Goal: Task Accomplishment & Management: Complete application form

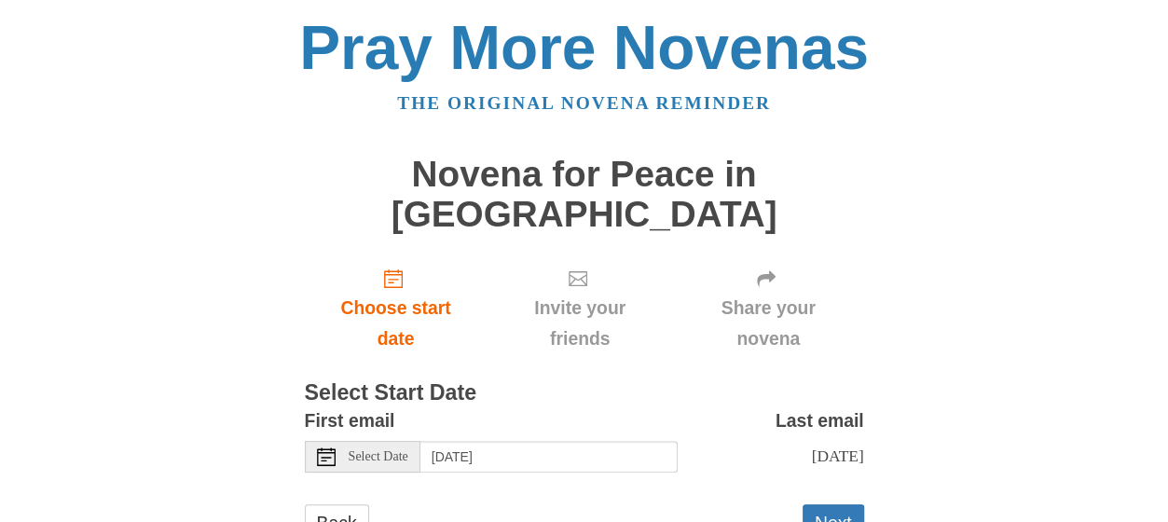
click at [329, 447] on icon at bounding box center [326, 456] width 19 height 19
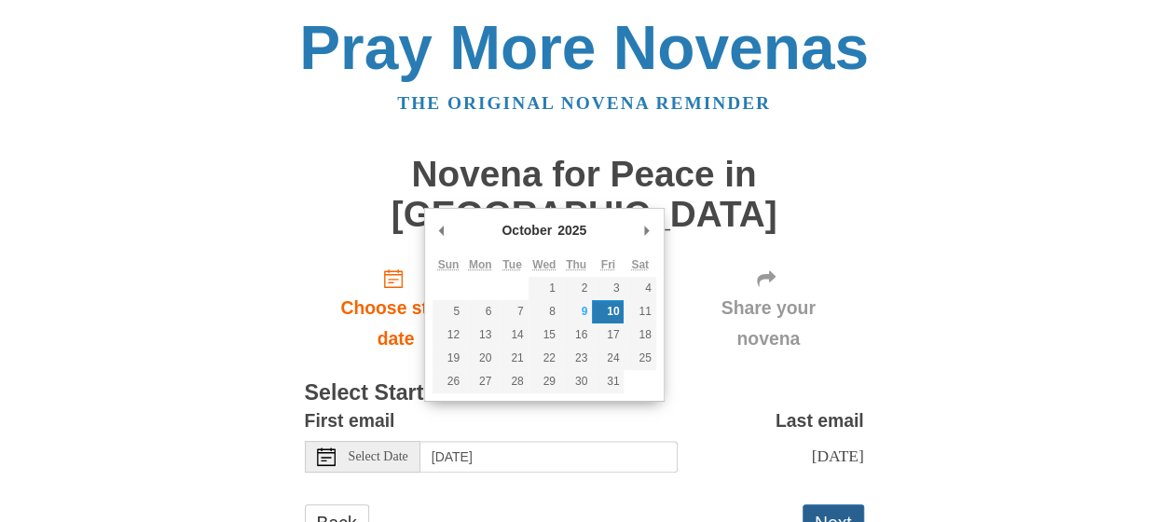
click at [832, 504] on button "Next" at bounding box center [834, 523] width 62 height 38
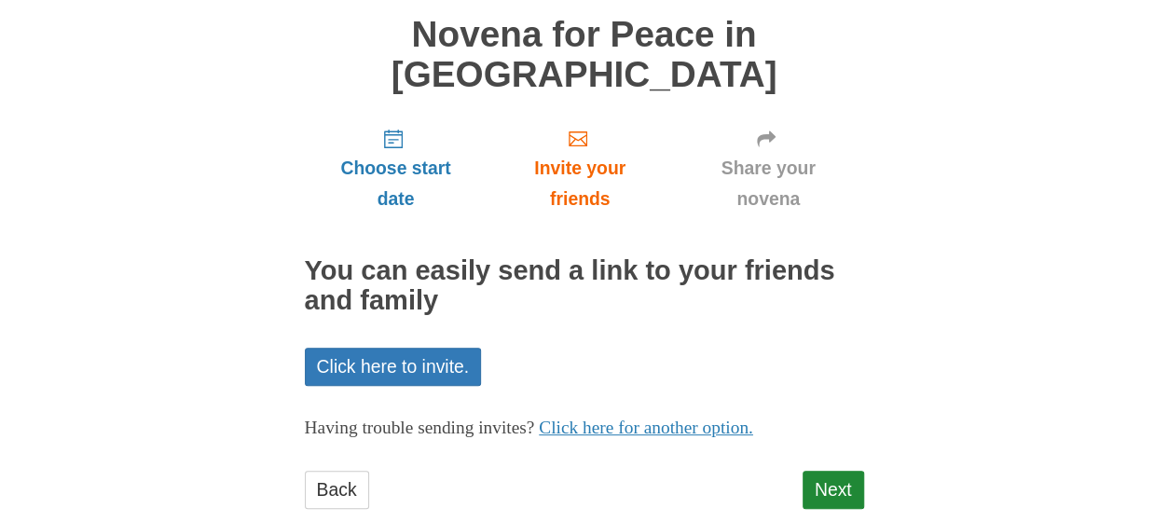
scroll to position [140, 0]
click at [838, 471] on link "Next" at bounding box center [834, 490] width 62 height 38
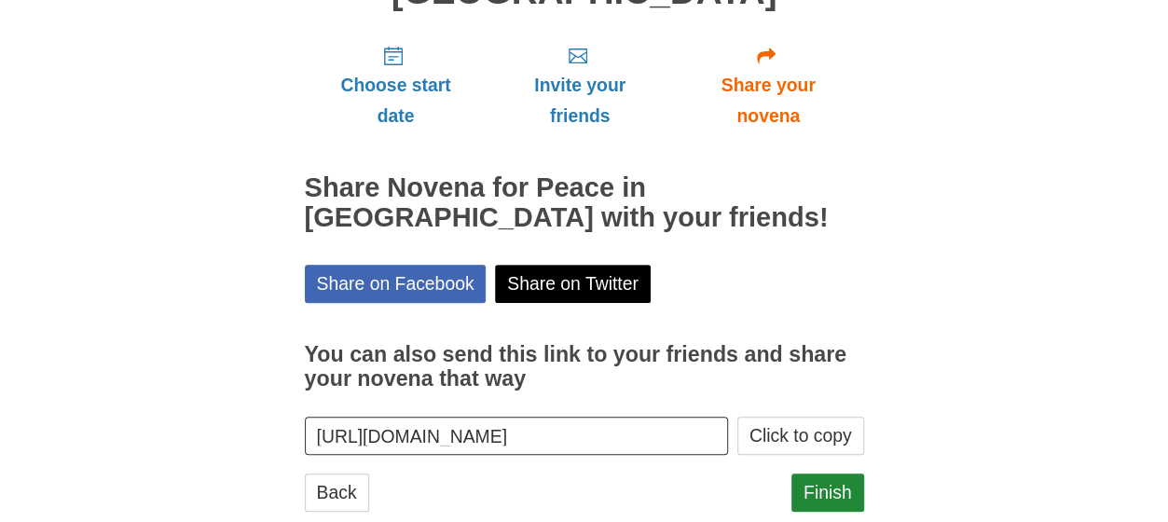
scroll to position [225, 0]
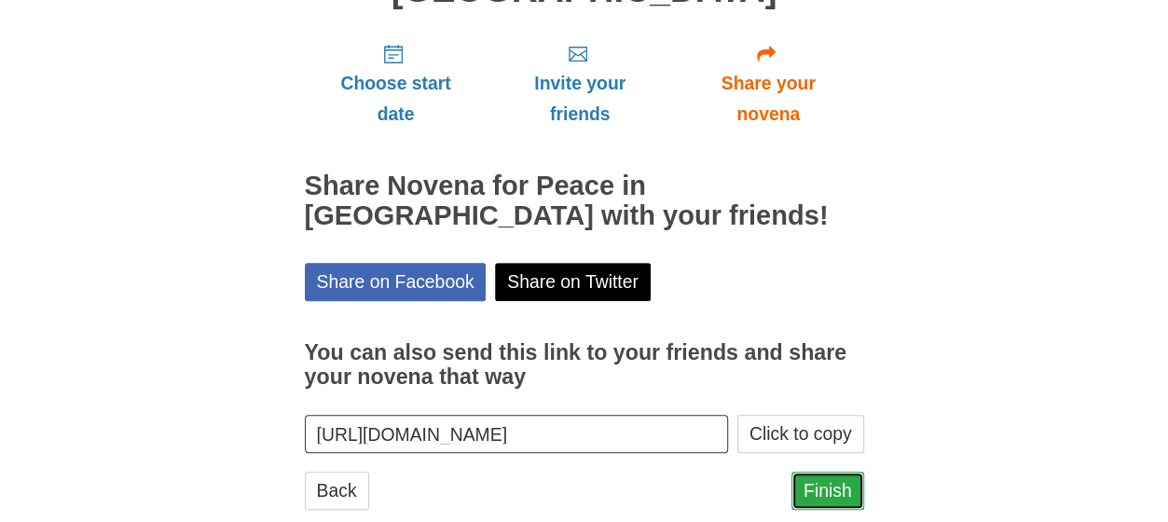
click at [825, 472] on link "Finish" at bounding box center [827, 491] width 73 height 38
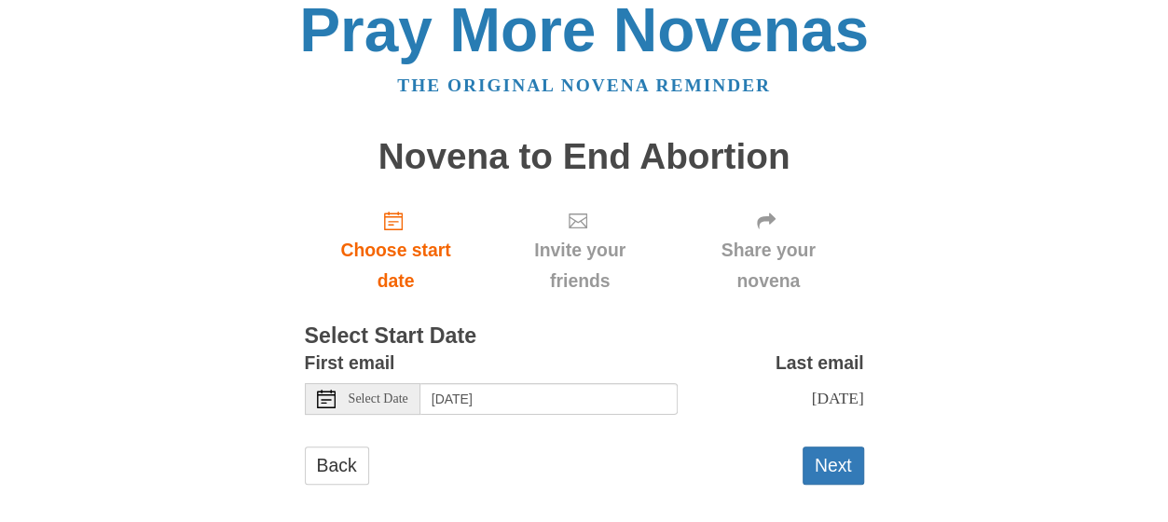
scroll to position [34, 0]
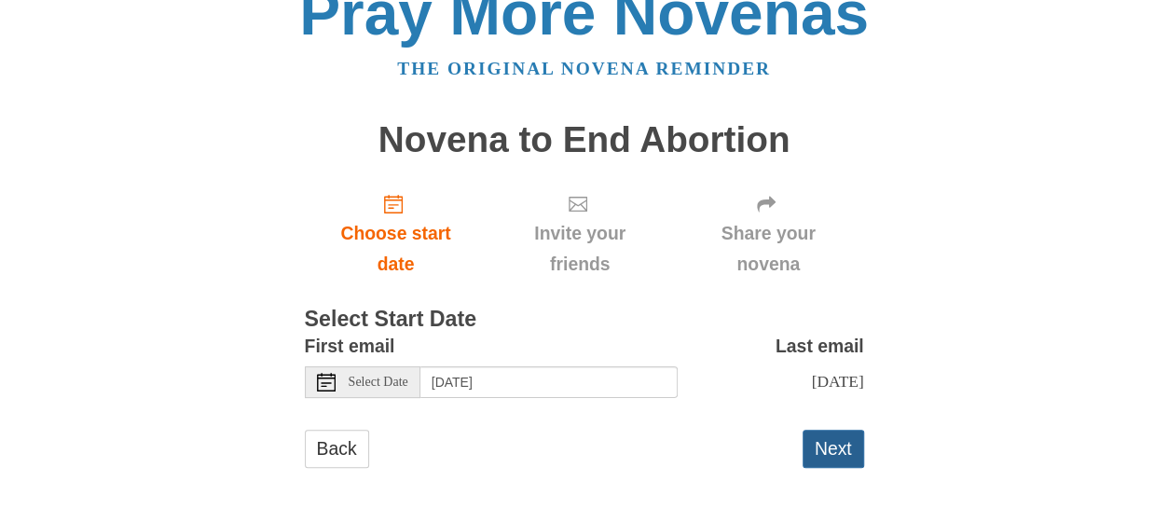
click at [838, 443] on button "Next" at bounding box center [834, 449] width 62 height 38
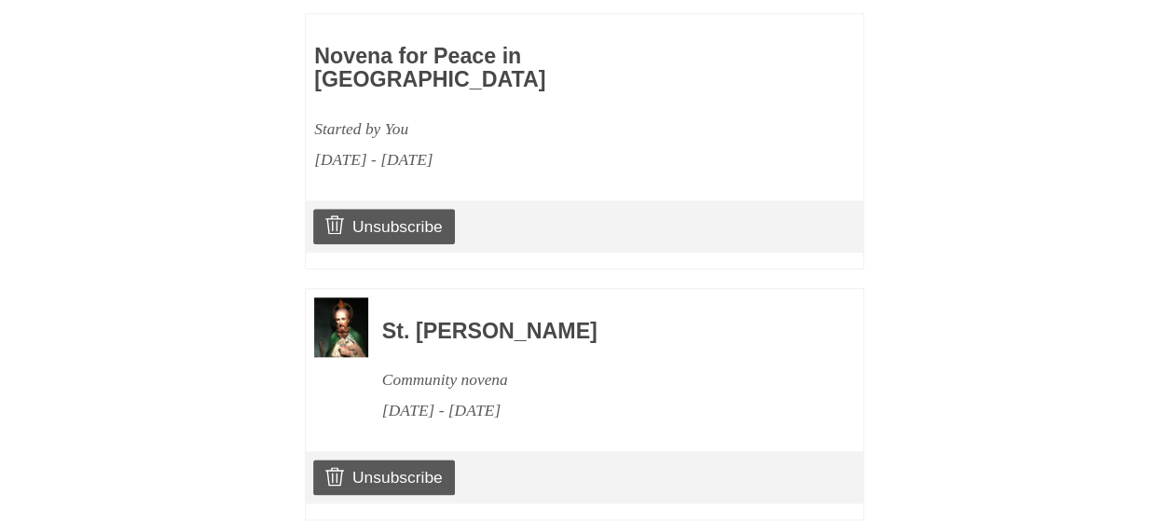
scroll to position [958, 0]
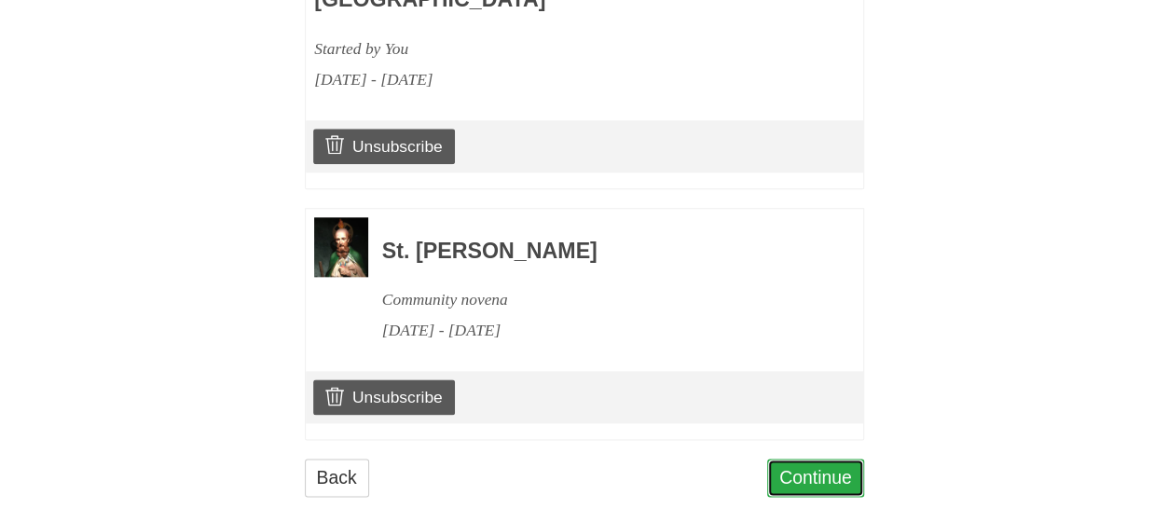
click at [814, 459] on link "Continue" at bounding box center [815, 478] width 97 height 38
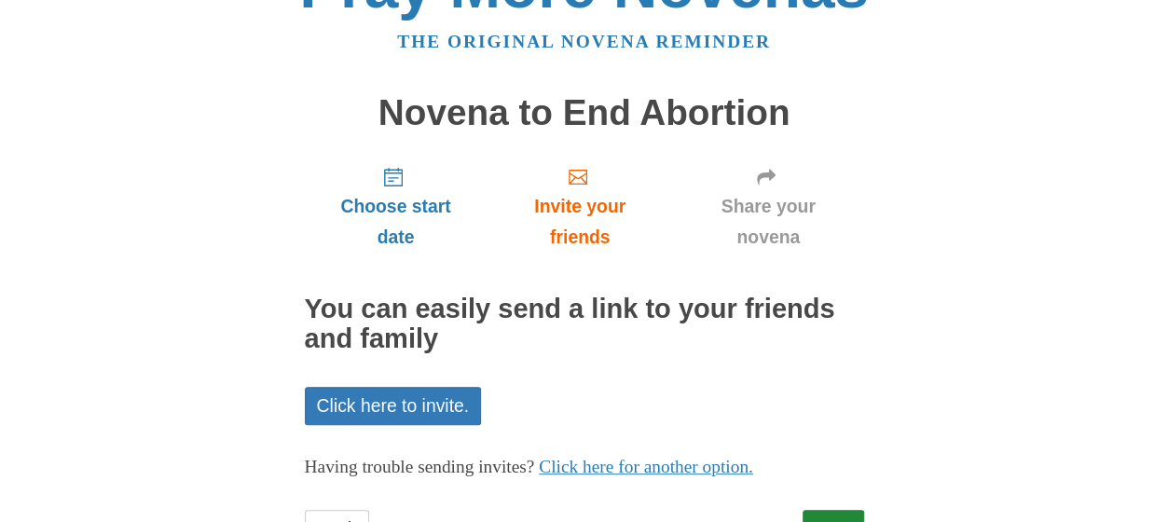
scroll to position [140, 0]
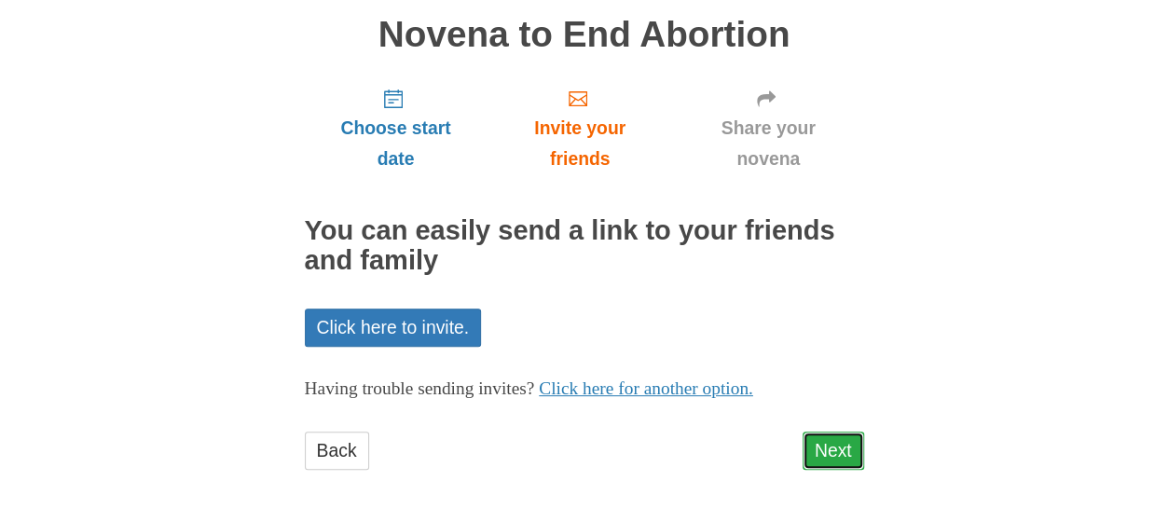
click at [850, 448] on link "Next" at bounding box center [834, 451] width 62 height 38
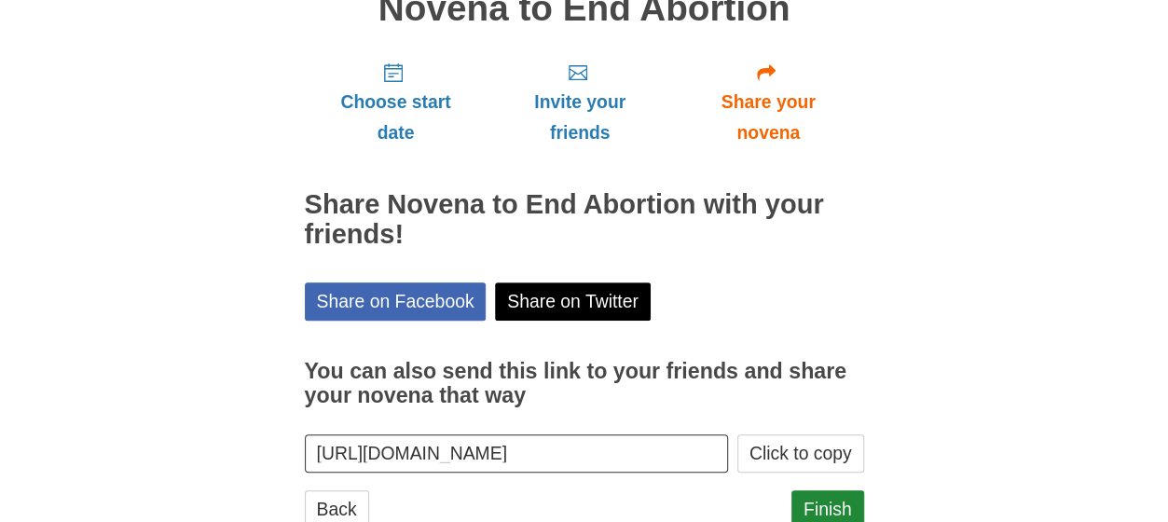
scroll to position [225, 0]
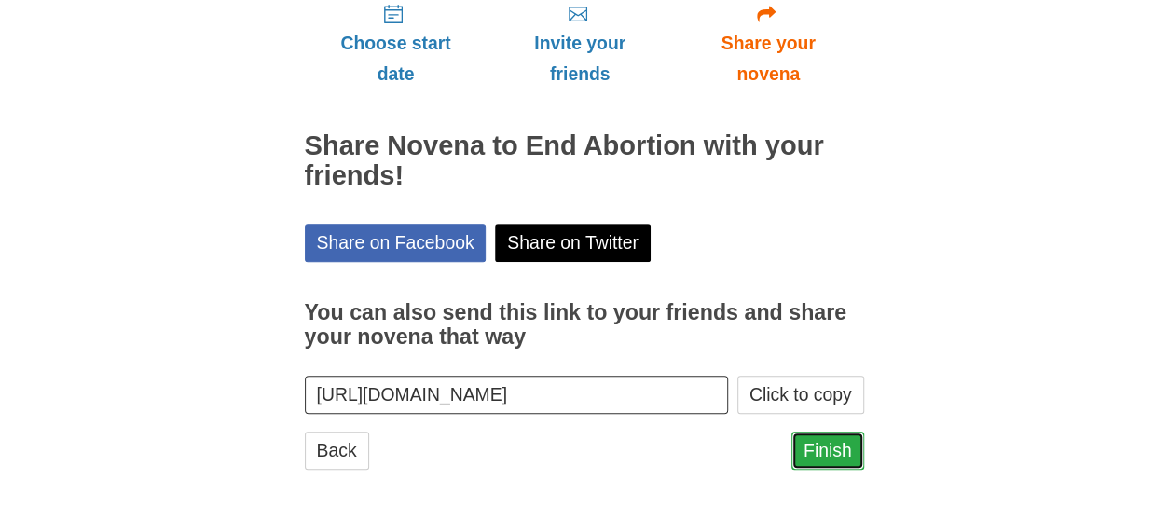
click at [853, 443] on link "Finish" at bounding box center [827, 451] width 73 height 38
